Goal: Task Accomplishment & Management: Complete application form

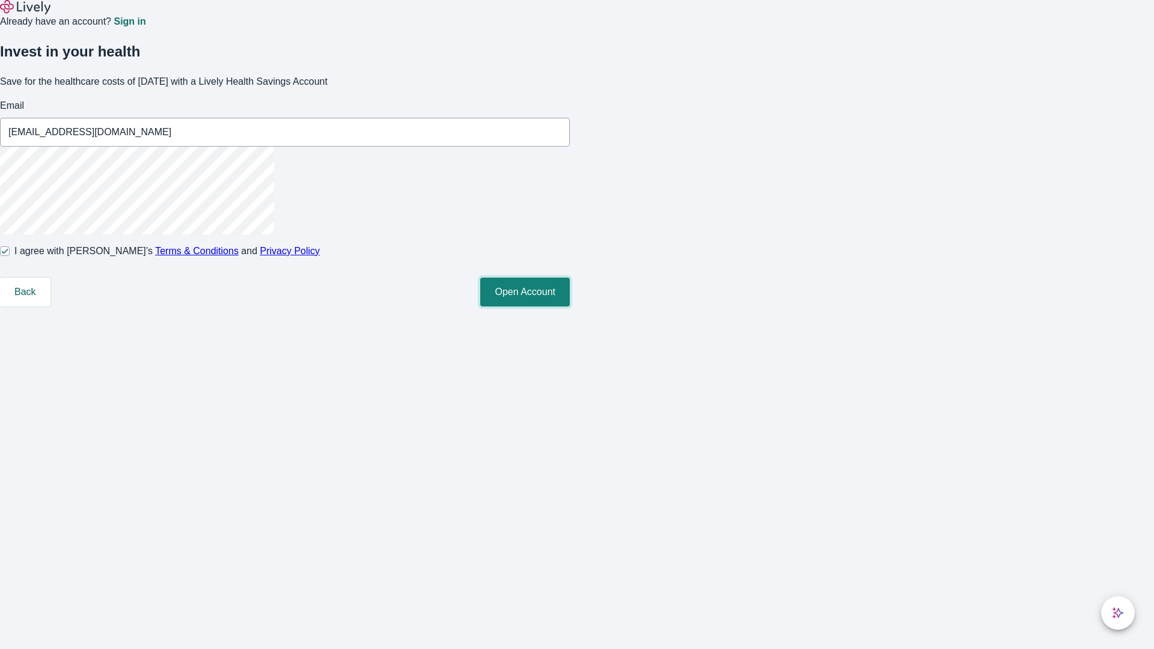
click at [570, 307] on button "Open Account" at bounding box center [525, 292] width 90 height 29
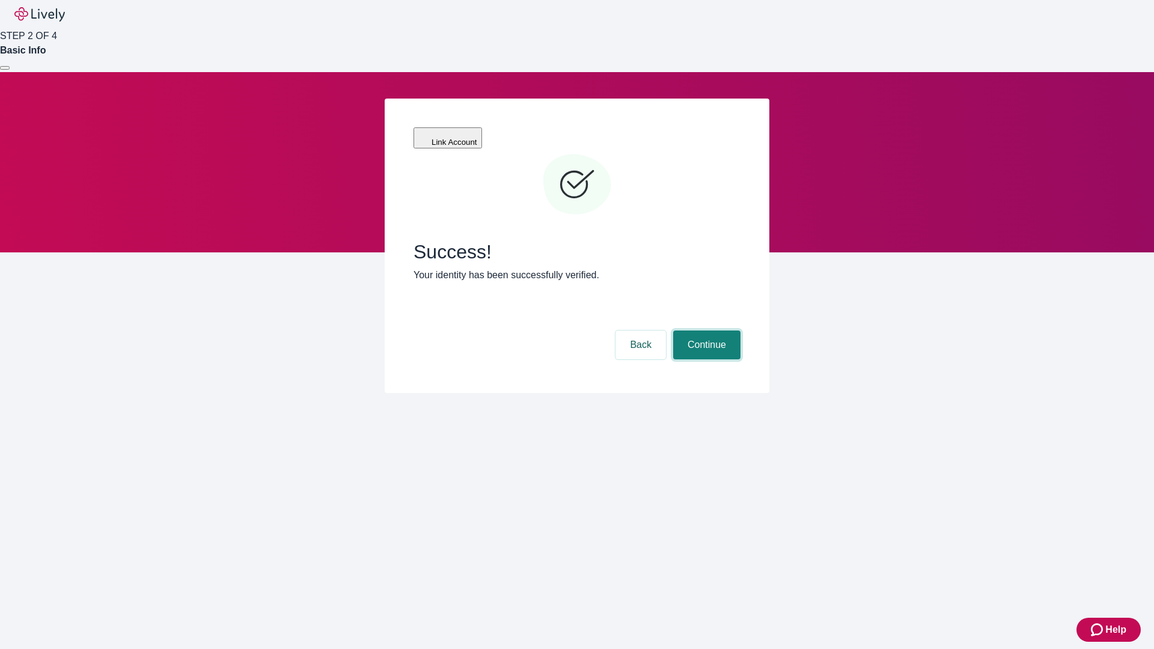
click at [705, 331] on button "Continue" at bounding box center [706, 345] width 67 height 29
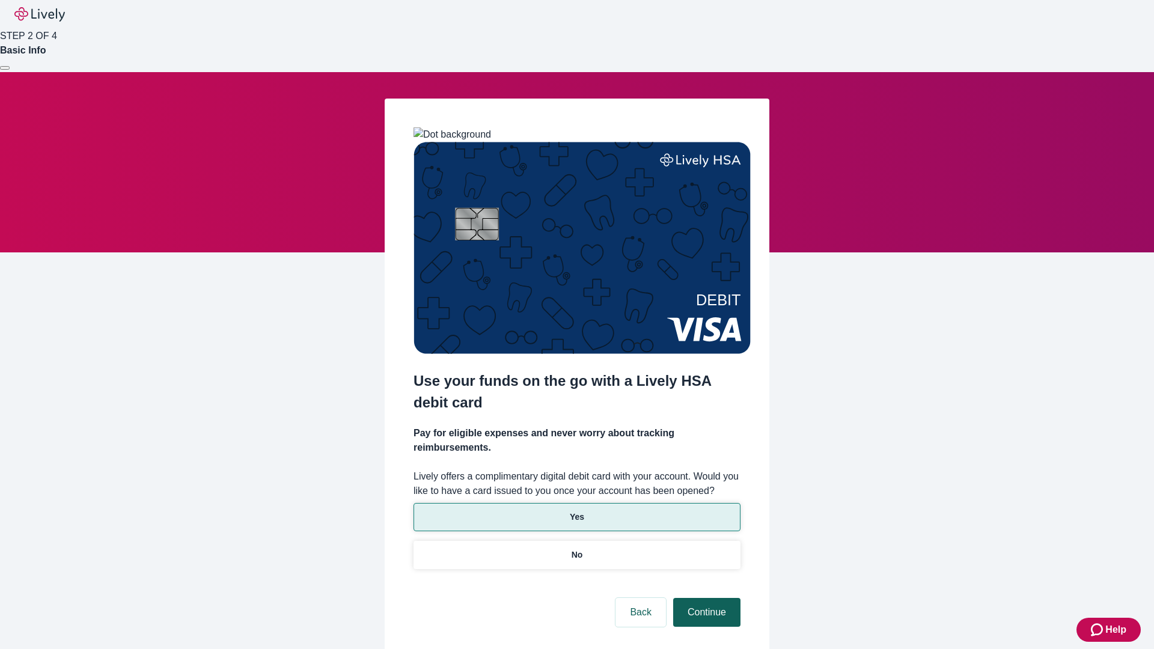
click at [576, 549] on p "No" at bounding box center [577, 555] width 11 height 13
click at [705, 598] on button "Continue" at bounding box center [706, 612] width 67 height 29
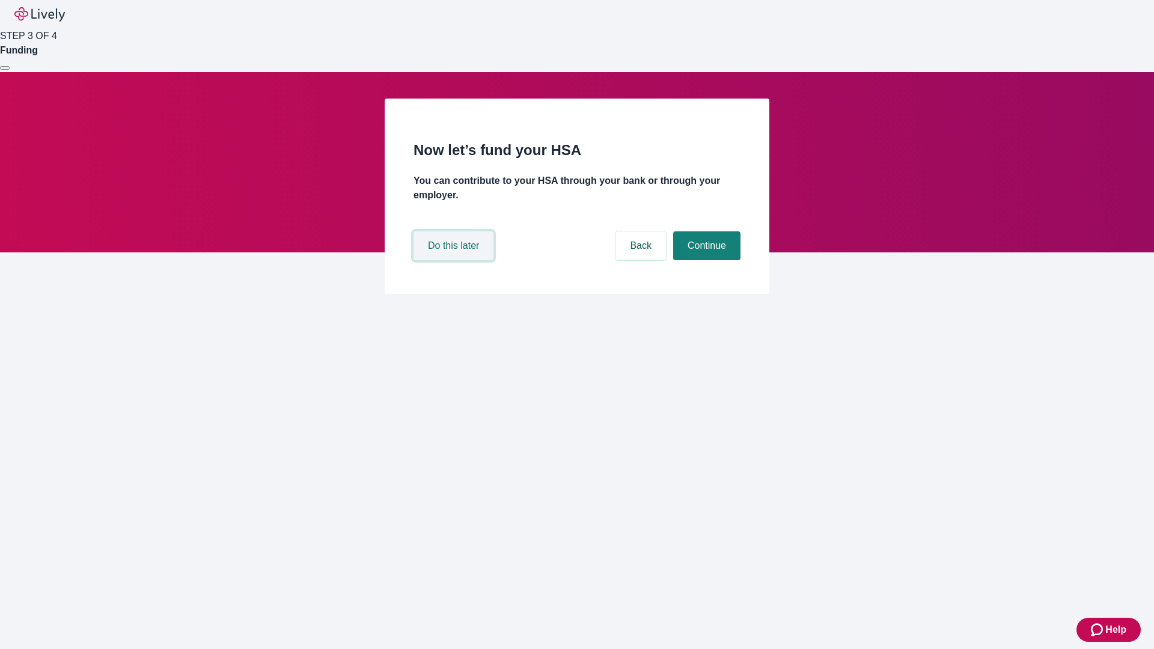
click at [455, 260] on button "Do this later" at bounding box center [454, 245] width 80 height 29
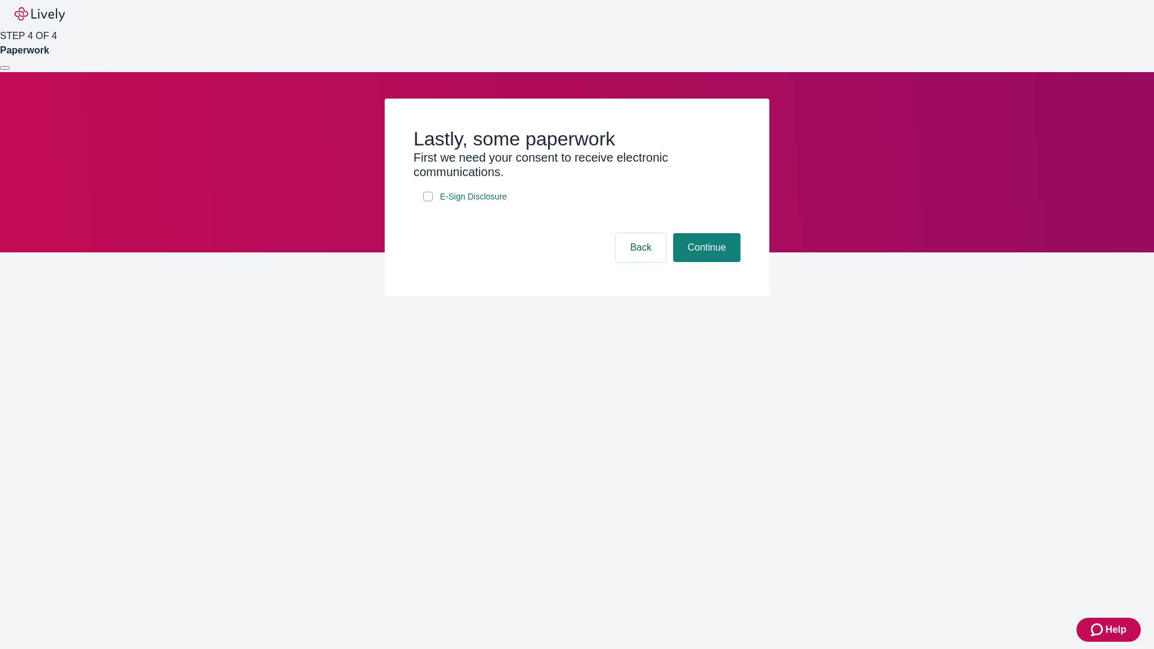
click at [428, 201] on input "E-Sign Disclosure" at bounding box center [428, 197] width 10 height 10
checkbox input "true"
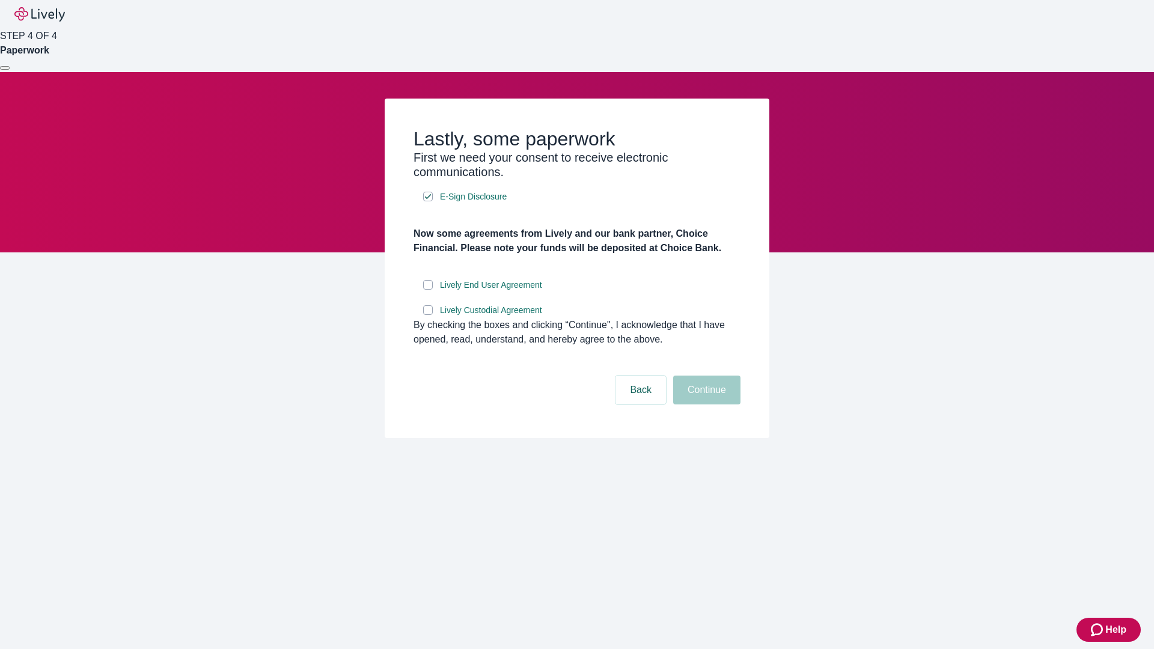
click at [428, 290] on input "Lively End User Agreement" at bounding box center [428, 285] width 10 height 10
checkbox input "true"
click at [428, 315] on input "Lively Custodial Agreement" at bounding box center [428, 310] width 10 height 10
checkbox input "true"
click at [705, 404] on button "Continue" at bounding box center [706, 390] width 67 height 29
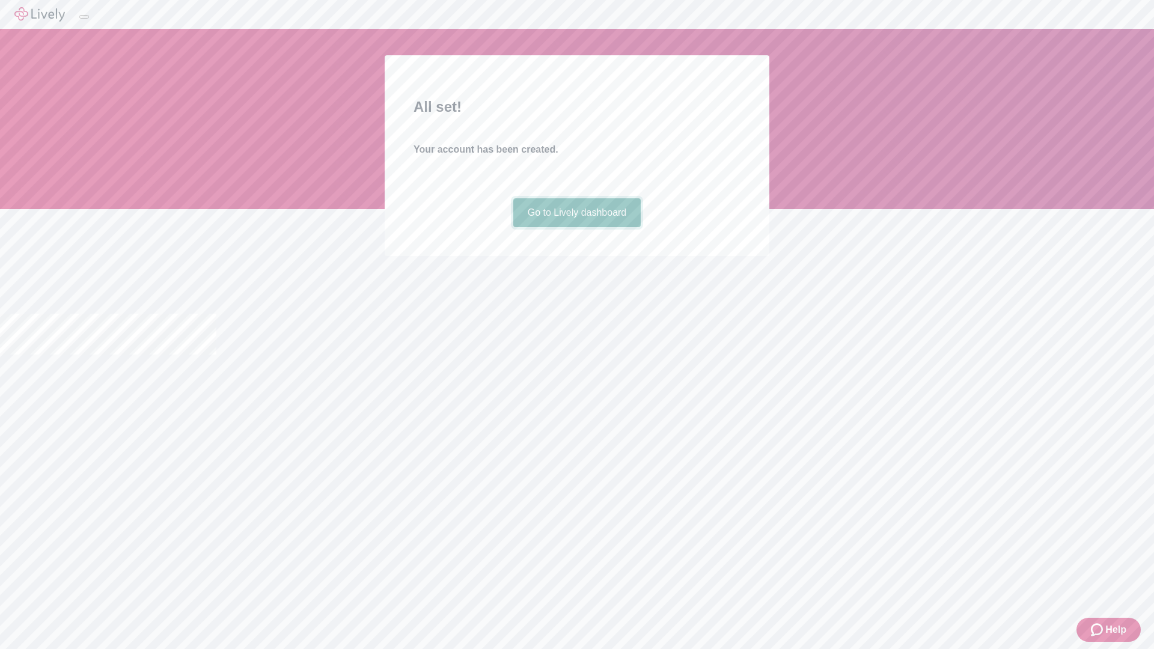
click at [576, 227] on link "Go to Lively dashboard" at bounding box center [577, 212] width 128 height 29
